Goal: Navigation & Orientation: Understand site structure

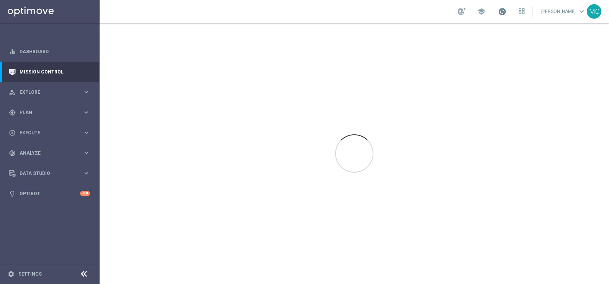
click at [506, 13] on span at bounding box center [502, 11] width 8 height 8
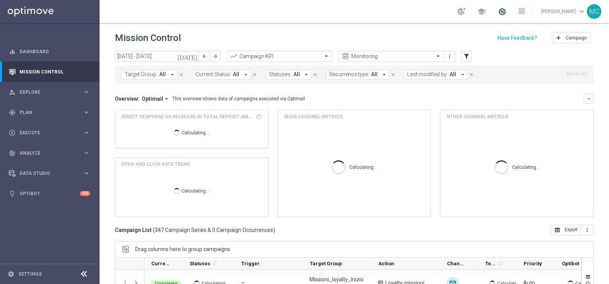
click at [506, 13] on span at bounding box center [502, 11] width 8 height 8
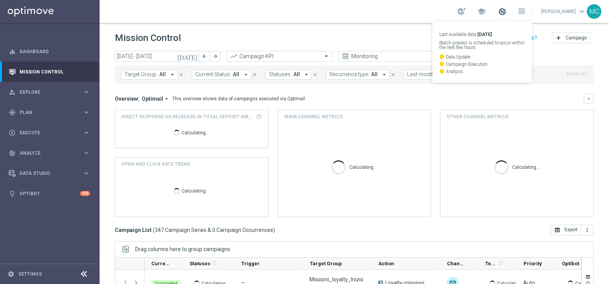
click at [506, 13] on span at bounding box center [502, 11] width 8 height 8
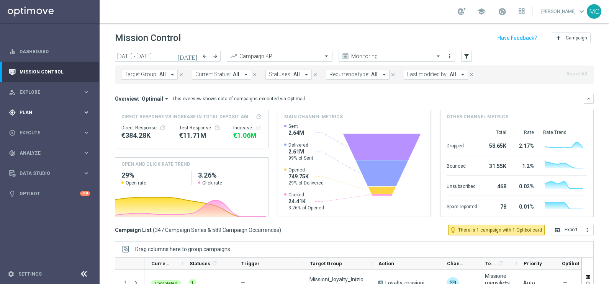
click at [86, 111] on icon "keyboard_arrow_right" at bounding box center [86, 112] width 7 height 7
